Goal: Task Accomplishment & Management: Manage account settings

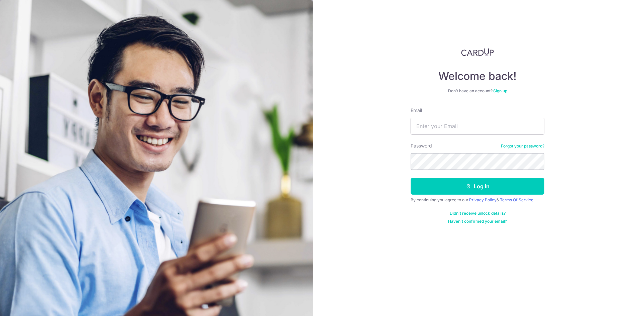
click at [437, 127] on input "Email" at bounding box center [477, 126] width 134 height 17
type input "[DOMAIN_NAME][EMAIL_ADDRESS][DOMAIN_NAME]"
click at [410, 178] on button "Log in" at bounding box center [477, 186] width 134 height 17
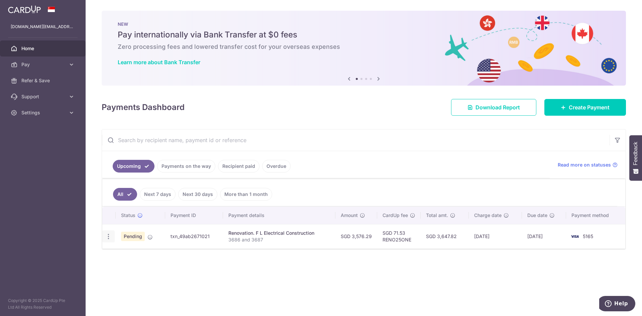
click at [107, 236] on icon "button" at bounding box center [108, 236] width 7 height 7
click at [141, 276] on link "Cancel payment" at bounding box center [138, 271] width 70 height 17
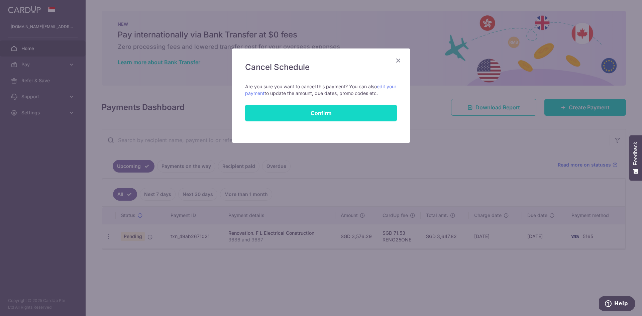
click at [328, 114] on button "Confirm" at bounding box center [321, 113] width 152 height 17
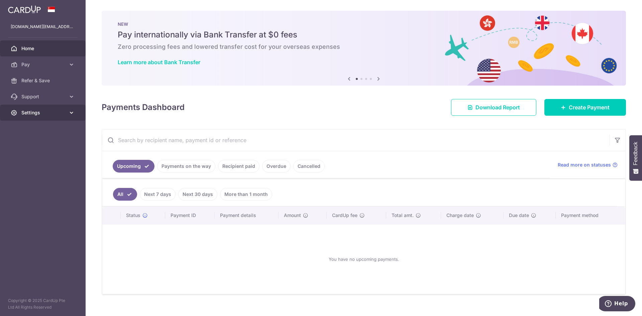
click at [52, 112] on span "Settings" at bounding box center [43, 112] width 44 height 7
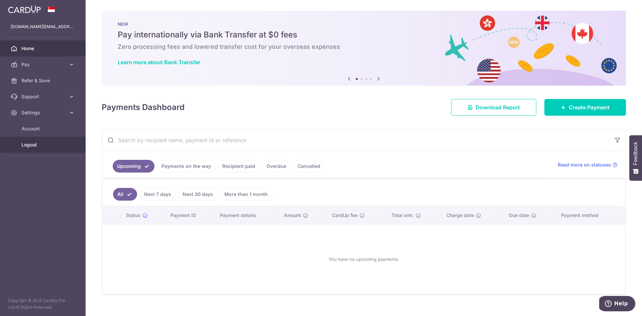
click at [28, 146] on span "Logout" at bounding box center [43, 144] width 44 height 7
